Goal: Task Accomplishment & Management: Manage account settings

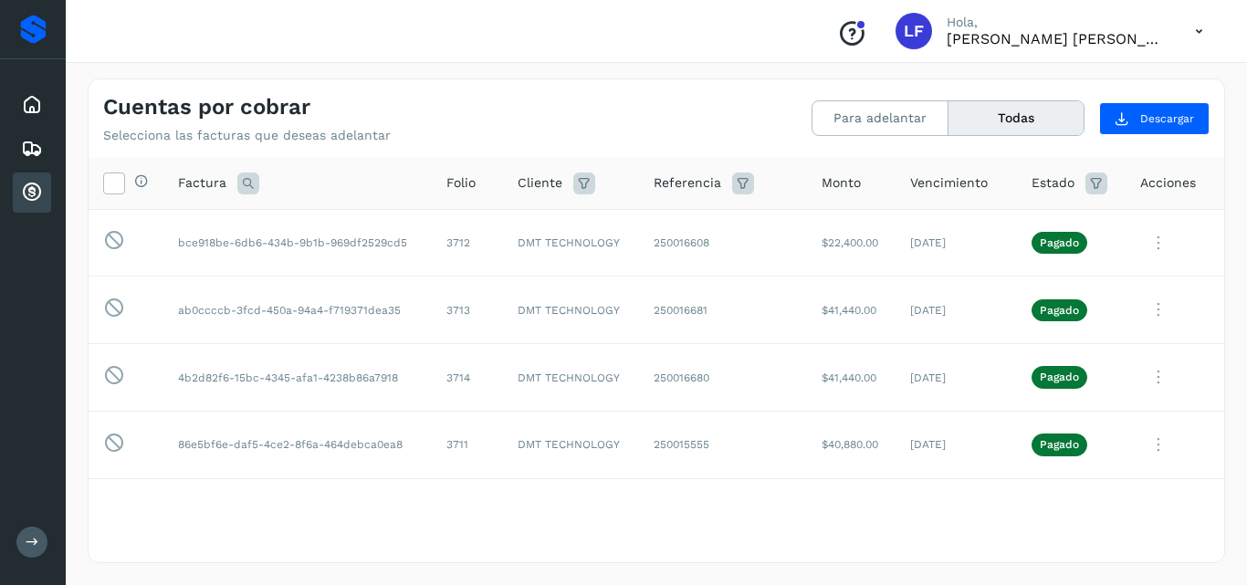
click at [19, 194] on div "Cuentas por cobrar" at bounding box center [32, 193] width 38 height 40
click at [985, 94] on div "Cuentas por cobrar Selecciona las facturas que deseas adelantar Para adelantar …" at bounding box center [657, 111] width 1136 height 64
click at [981, 122] on button "Todas" at bounding box center [1016, 118] width 135 height 34
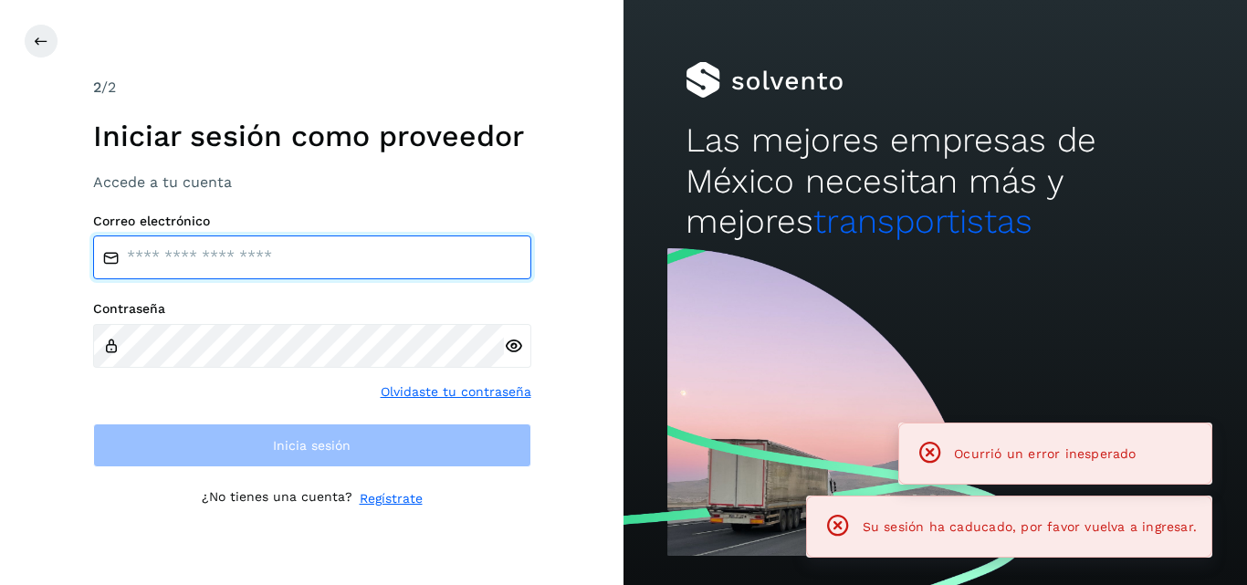
click at [365, 255] on input "email" at bounding box center [312, 258] width 438 height 44
type input "**********"
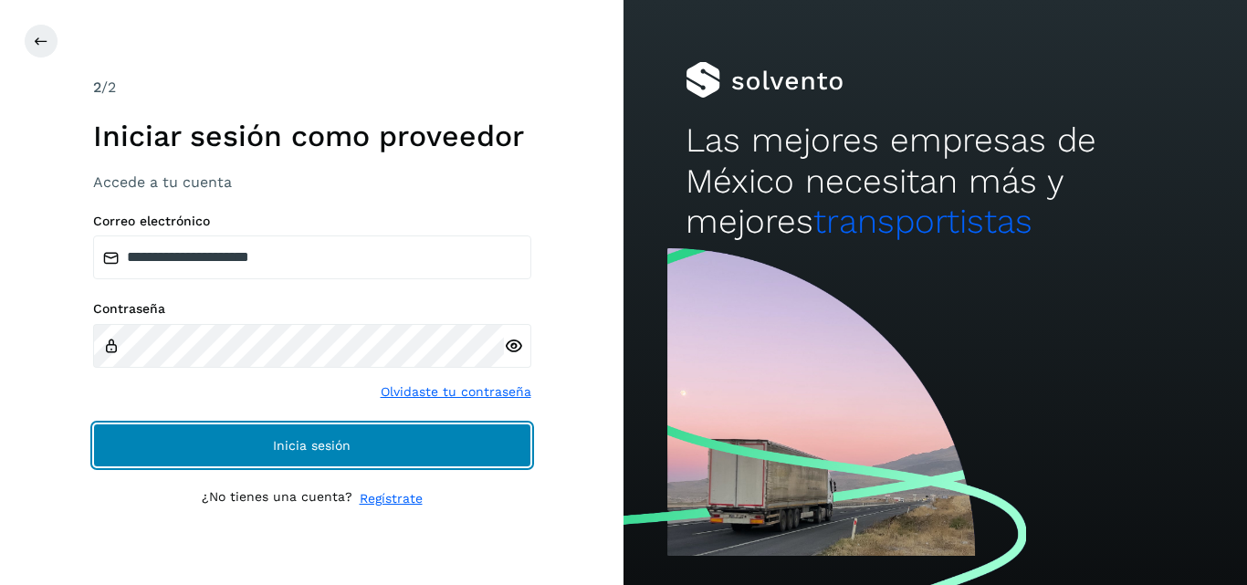
click at [93, 424] on button "Inicia sesión" at bounding box center [312, 446] width 438 height 44
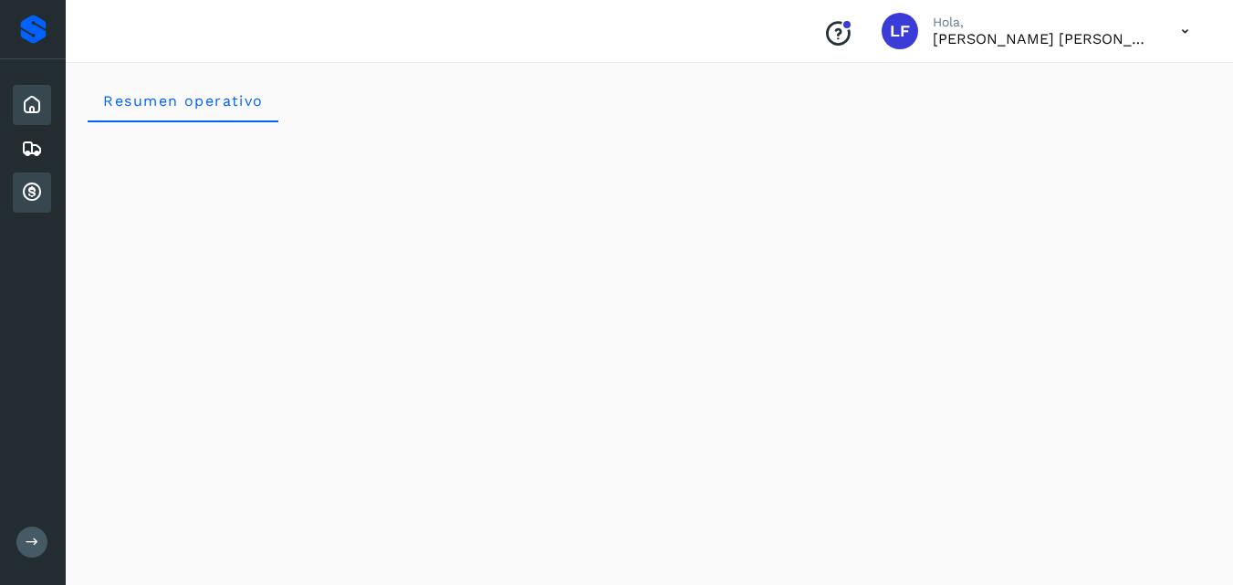
click at [42, 194] on icon at bounding box center [32, 193] width 22 height 22
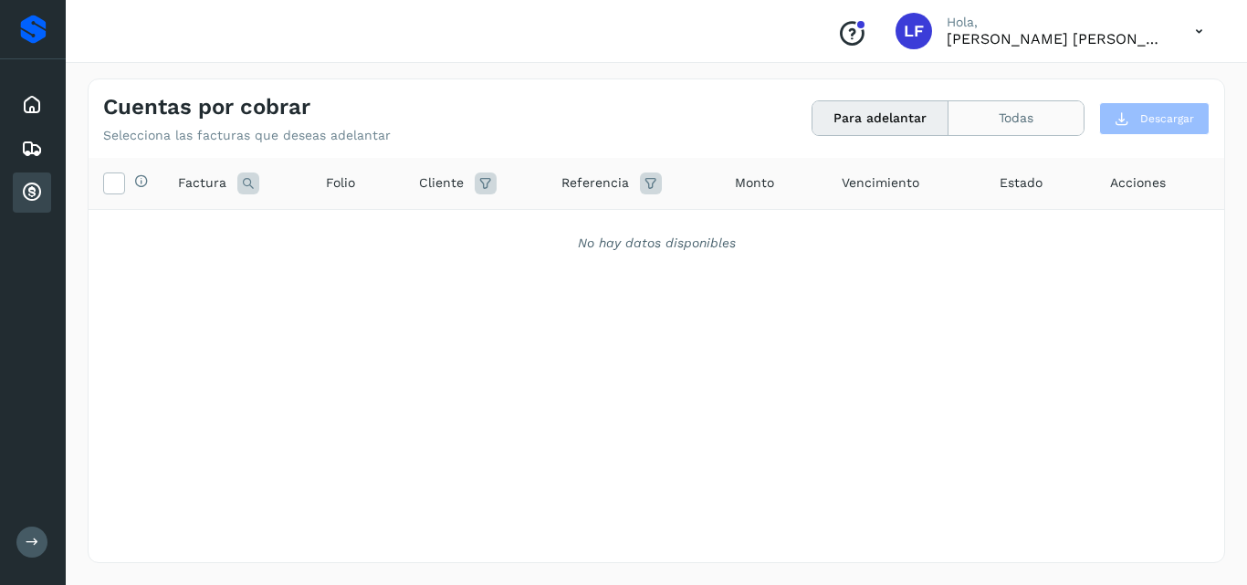
click at [991, 125] on button "Todas" at bounding box center [1016, 118] width 135 height 34
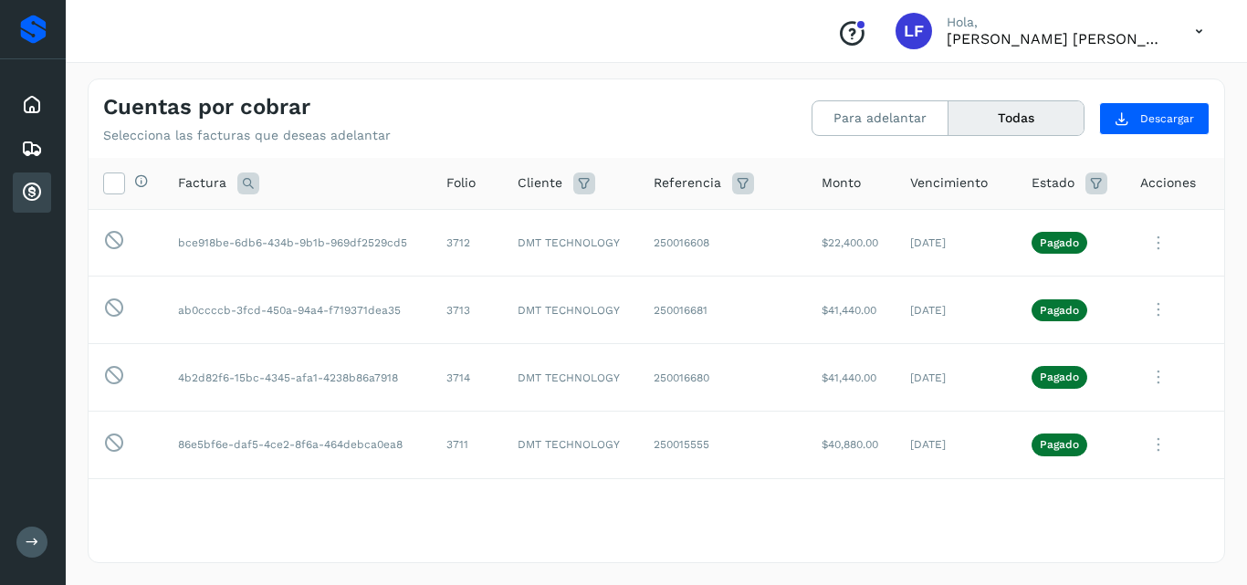
click at [1026, 110] on button "Todas" at bounding box center [1016, 118] width 135 height 34
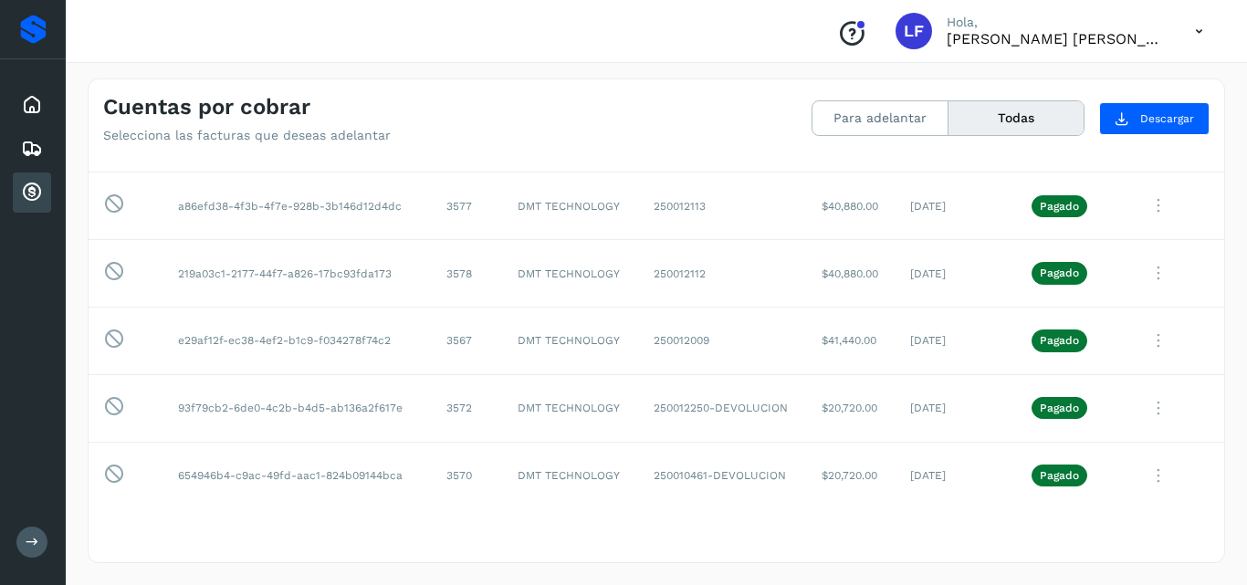
scroll to position [2417, 0]
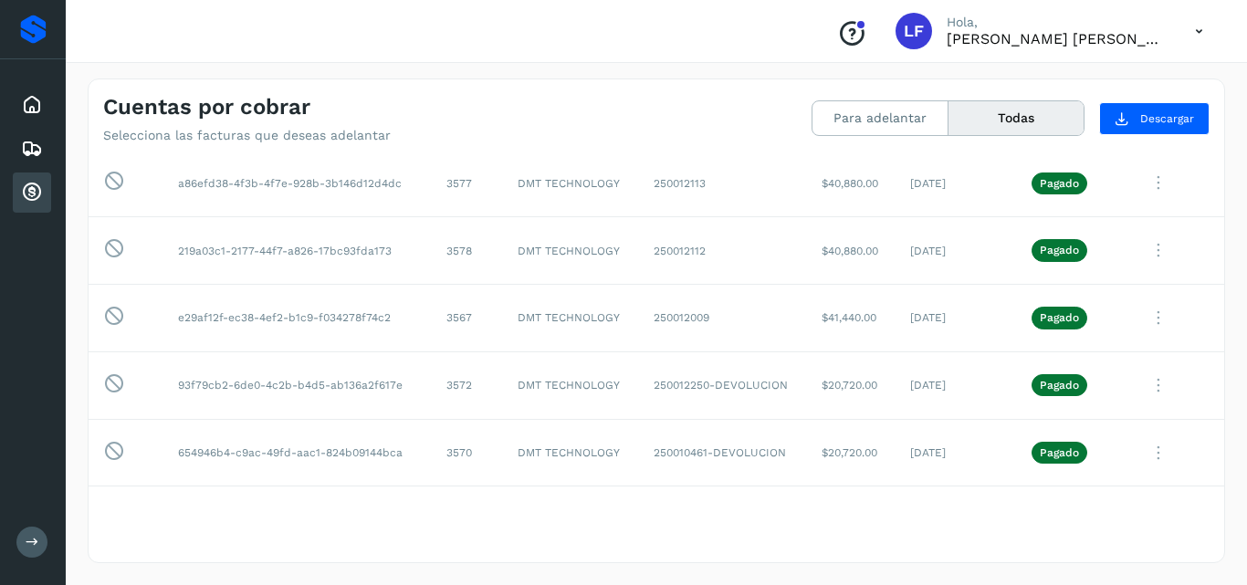
drag, startPoint x: 680, startPoint y: 301, endPoint x: 648, endPoint y: 128, distance: 176.4
click at [648, 128] on div "Cuentas por cobrar Selecciona las facturas que deseas adelantar" at bounding box center [379, 118] width 553 height 49
